Goal: Information Seeking & Learning: Learn about a topic

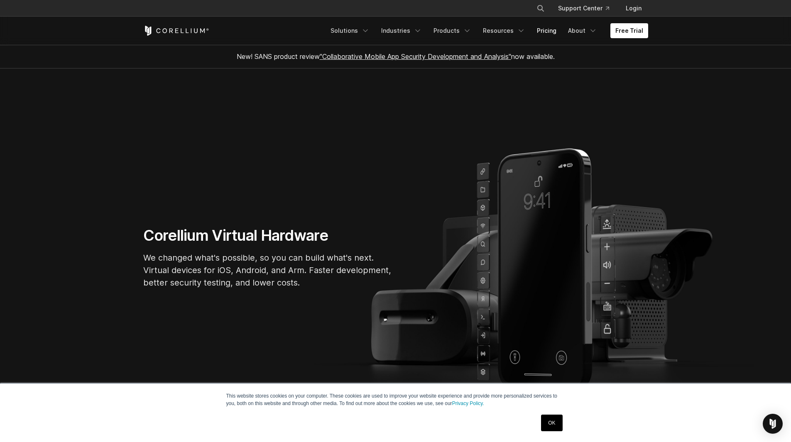
click at [557, 33] on link "Pricing" at bounding box center [546, 30] width 29 height 15
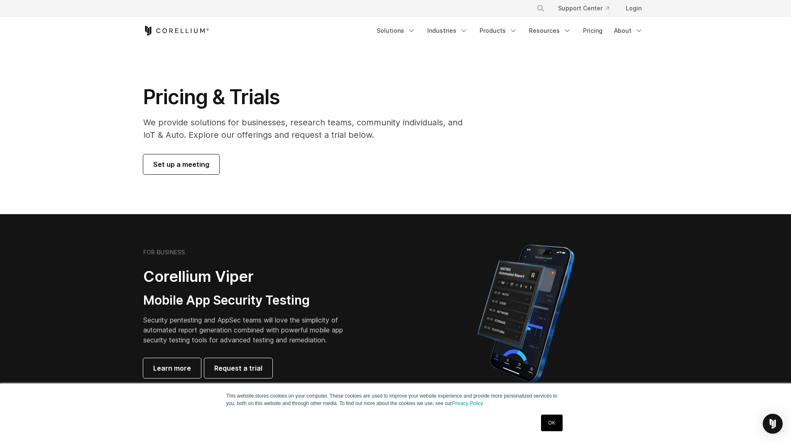
click at [504, 29] on link "Products" at bounding box center [499, 30] width 48 height 15
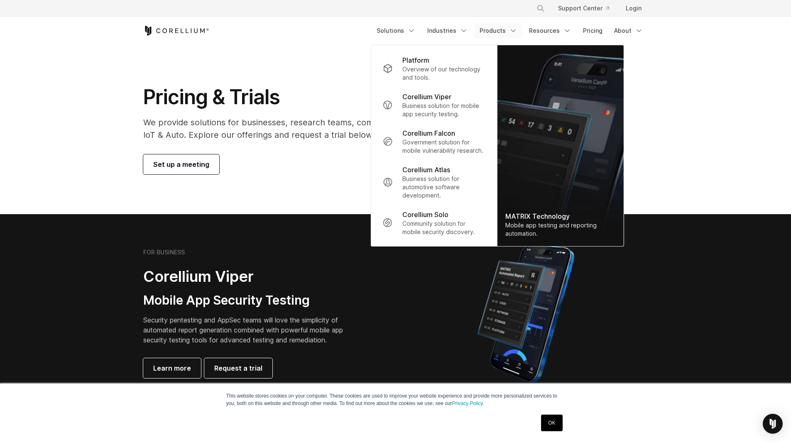
click at [429, 218] on p "Corellium Solo" at bounding box center [425, 215] width 46 height 10
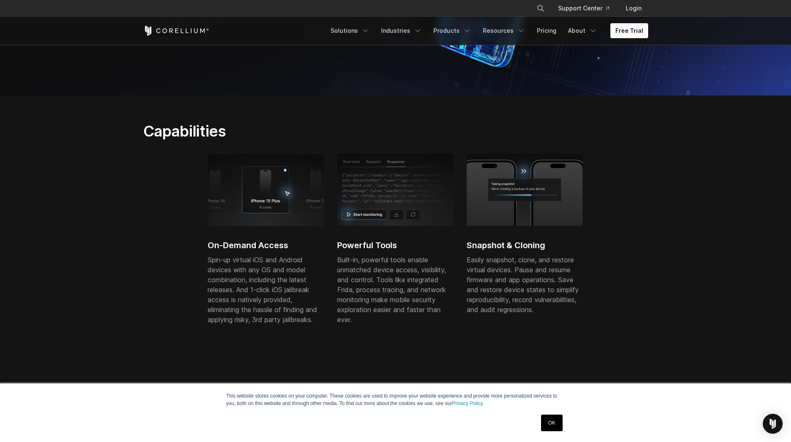
scroll to position [208, 0]
